Goal: Task Accomplishment & Management: Use online tool/utility

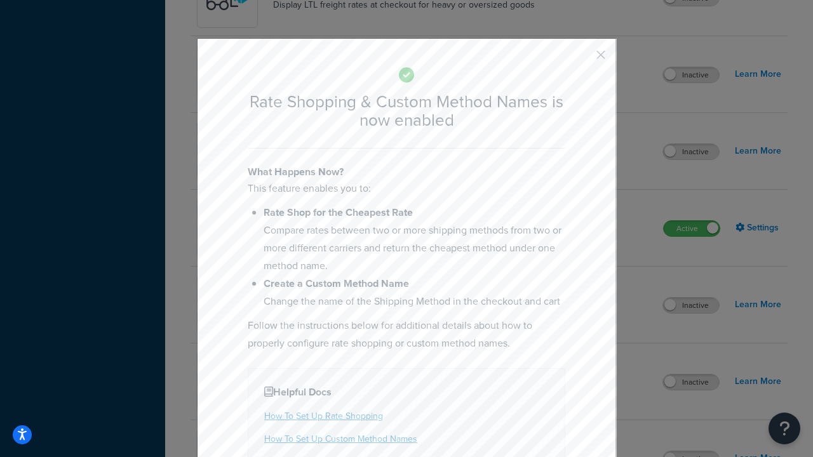
click at [582, 58] on button "button" at bounding box center [582, 59] width 3 height 3
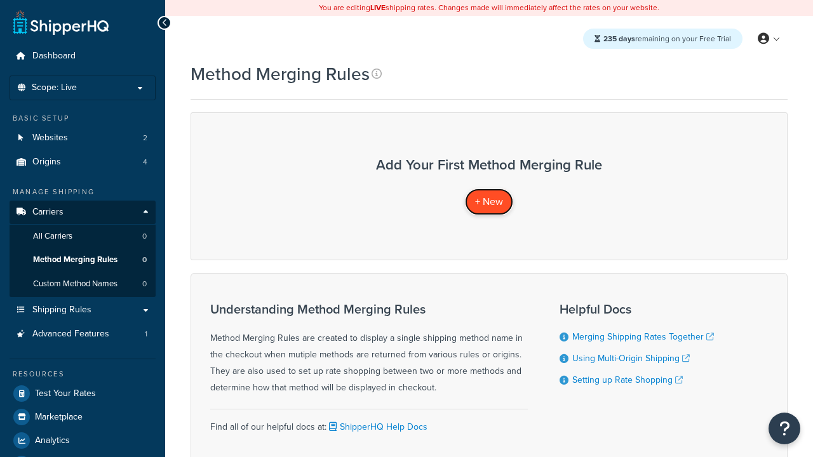
click at [489, 201] on span "+ New" at bounding box center [489, 201] width 28 height 15
